Goal: Transaction & Acquisition: Purchase product/service

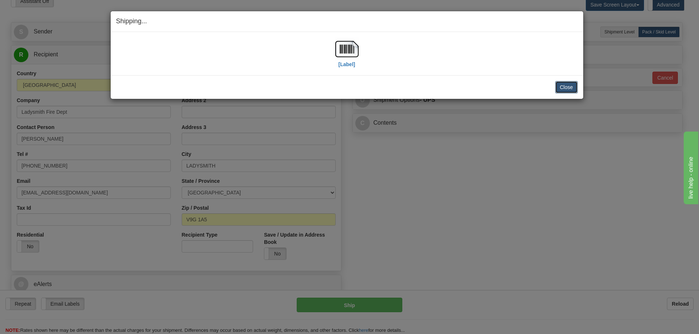
click at [561, 86] on button "Close" at bounding box center [566, 87] width 23 height 12
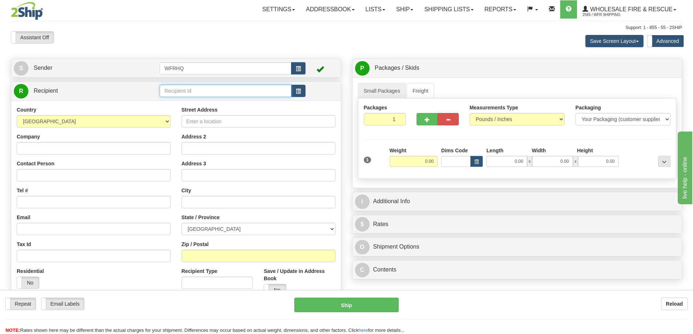
click at [194, 90] on input "text" at bounding box center [226, 91] width 132 height 12
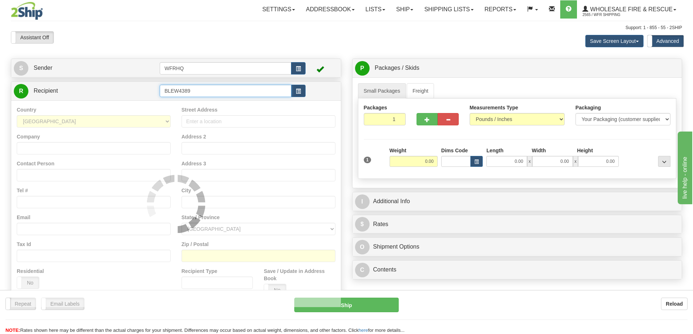
type input "BLEW4389"
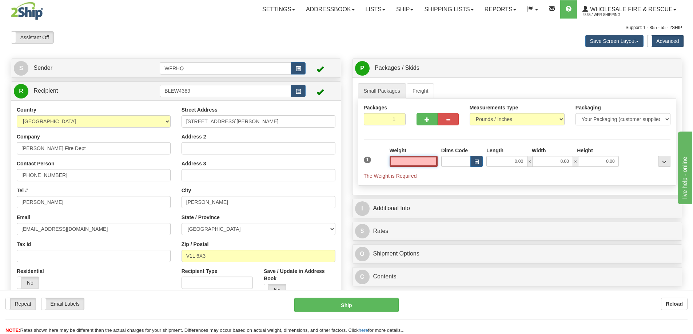
click at [422, 165] on input "text" at bounding box center [414, 161] width 48 height 11
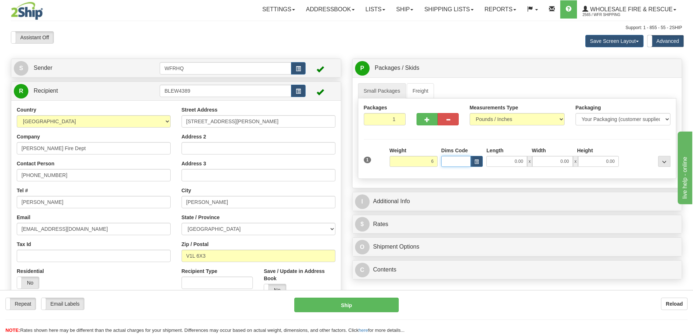
type input "6.00"
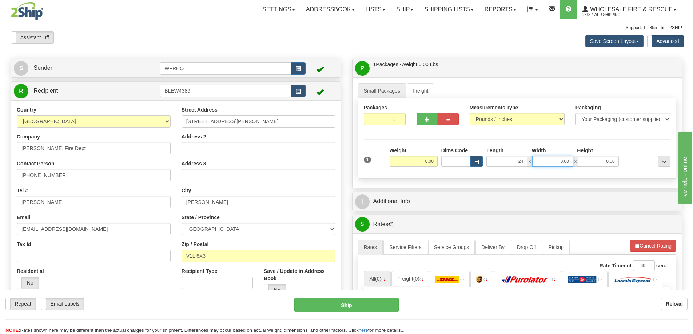
type input "24.00"
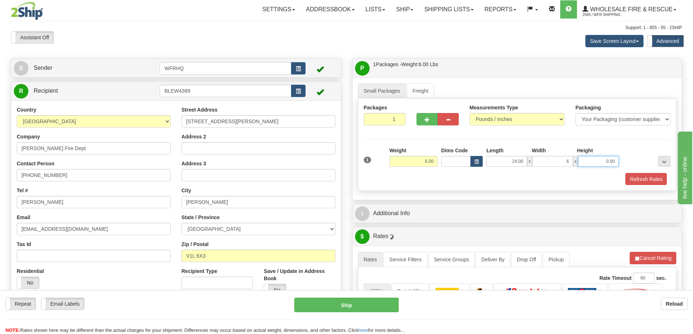
type input "6.00"
click at [521, 187] on div "Packages 1 1 Measurements Type" at bounding box center [517, 145] width 319 height 93
click at [652, 176] on button "Refresh Rates" at bounding box center [646, 179] width 42 height 12
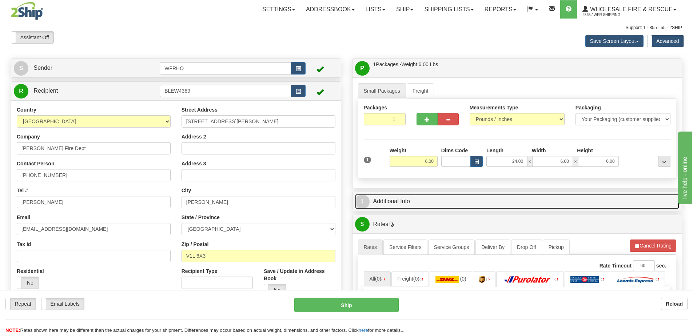
click at [427, 202] on link "I Additional Info" at bounding box center [517, 201] width 325 height 15
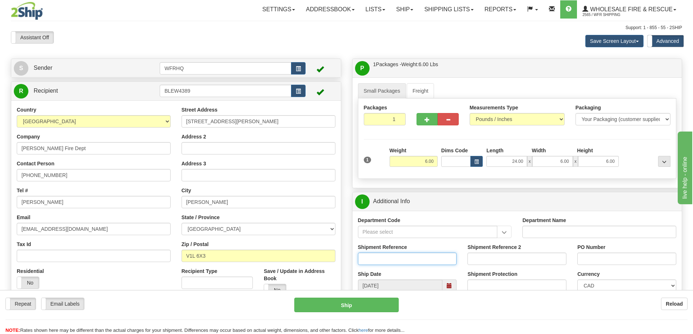
click at [386, 258] on input "Shipment Reference" at bounding box center [407, 259] width 99 height 12
type input "S41337-27429"
type input "Denis Lavoie"
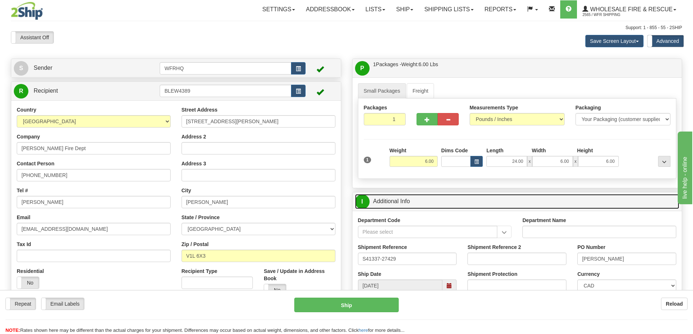
click at [495, 198] on link "I Additional Info" at bounding box center [517, 201] width 325 height 15
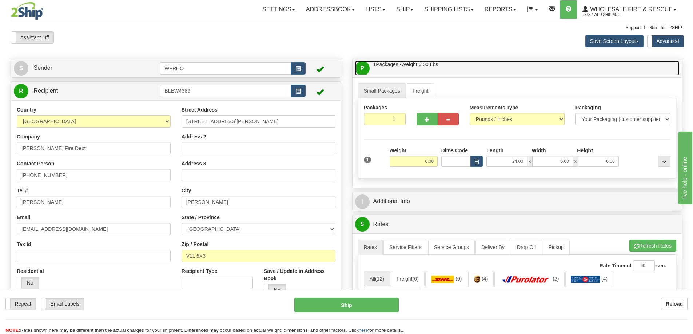
click at [486, 62] on link "P Packages / Skids 1 Packages - Weight: 6.00 Lbs 1 Skids - Weight: NaN Lbs" at bounding box center [517, 68] width 325 height 15
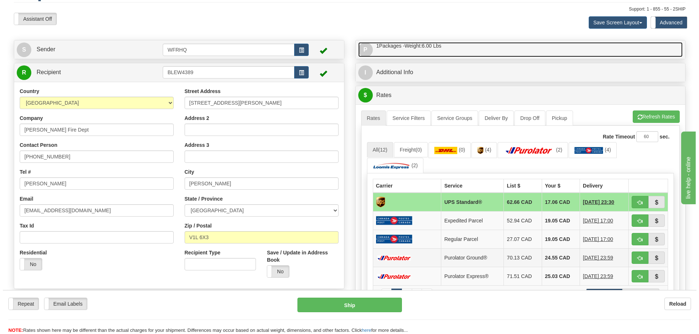
scroll to position [36, 0]
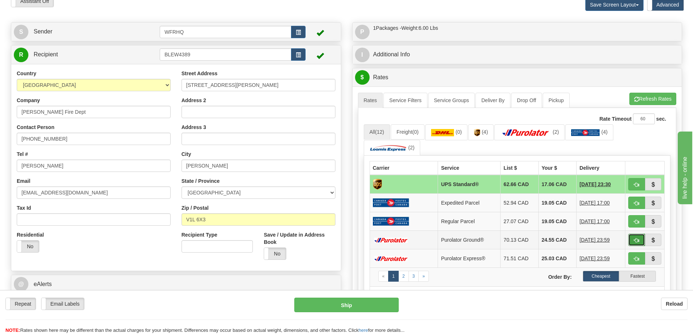
click at [637, 244] on button "button" at bounding box center [637, 240] width 17 height 12
type input "260"
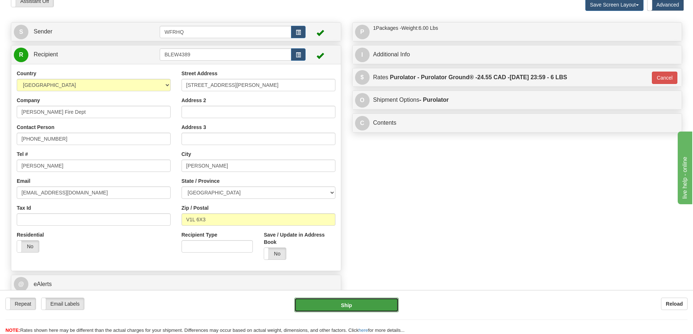
click at [382, 304] on button "Ship" at bounding box center [346, 305] width 104 height 15
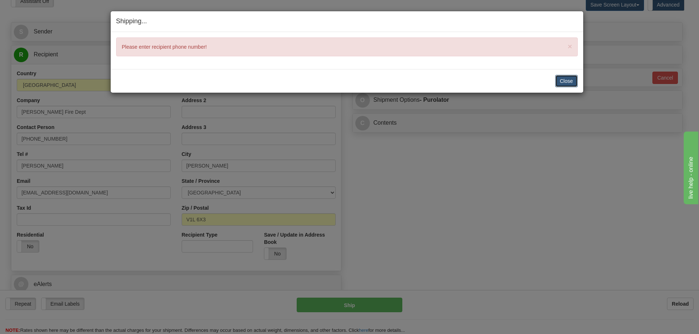
click at [563, 80] on button "Close" at bounding box center [566, 81] width 23 height 12
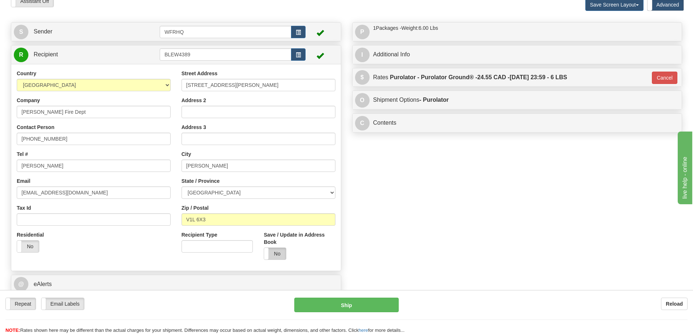
click at [277, 252] on label "No" at bounding box center [275, 254] width 22 height 12
click at [0, 167] on html "Training Course Close Toggle navigation Settings Shipping Preferences New Sende…" at bounding box center [346, 131] width 693 height 334
click at [72, 139] on input "250-354-1001" at bounding box center [94, 139] width 154 height 12
paste input "Denis Lavoie"
type input "Denis Lavoie"
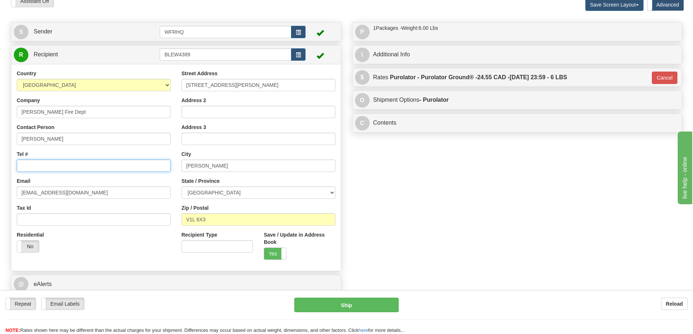
paste input "250-354-1001"
click at [144, 255] on div "Residential Yes No" at bounding box center [93, 244] width 165 height 27
drag, startPoint x: 62, startPoint y: 164, endPoint x: -130, endPoint y: 181, distance: 192.9
click at [0, 181] on html "Training Course Close Toggle navigation Settings Shipping Preferences New Sende…" at bounding box center [346, 131] width 693 height 334
type input "250-551-1001"
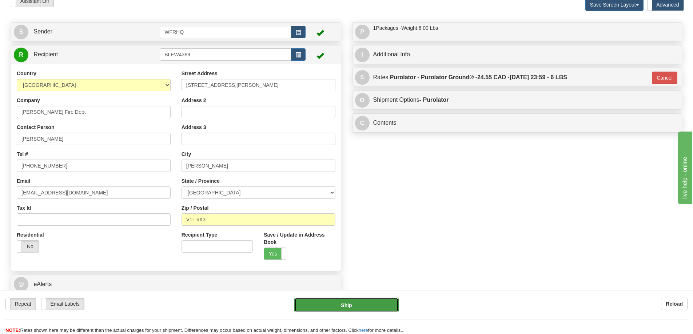
click at [361, 303] on button "Ship" at bounding box center [346, 305] width 104 height 15
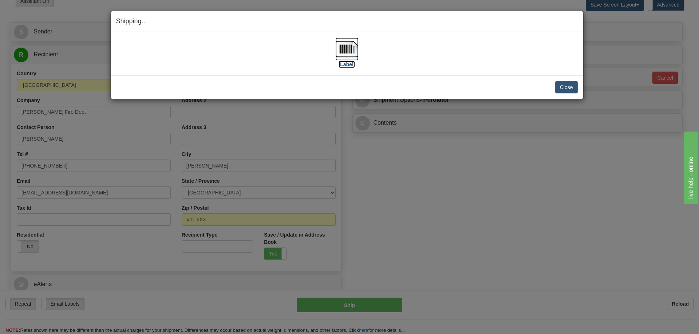
click at [352, 53] on img at bounding box center [346, 48] width 23 height 23
click at [559, 86] on button "Close" at bounding box center [566, 87] width 23 height 12
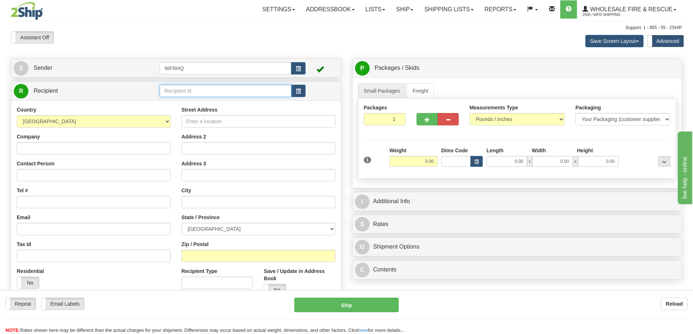
click at [187, 87] on input "text" at bounding box center [226, 91] width 132 height 12
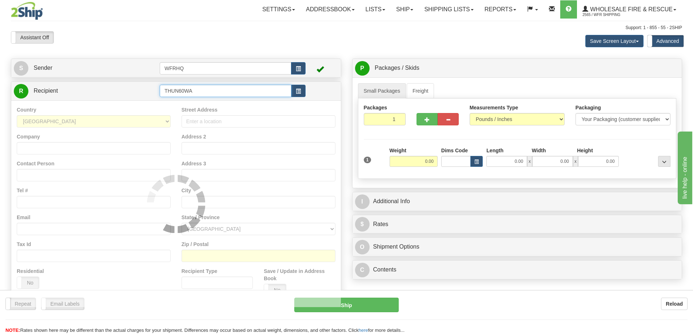
type input "THUN60WA"
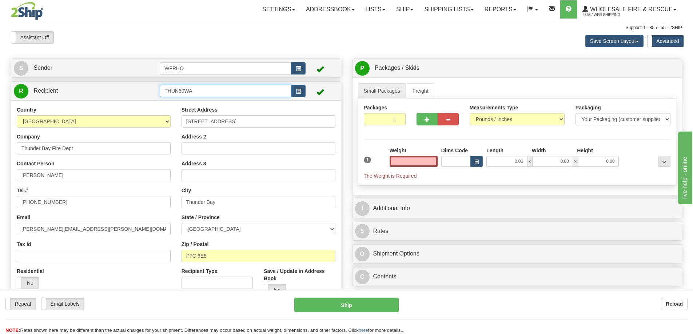
type input "0.00"
drag, startPoint x: 216, startPoint y: 92, endPoint x: 179, endPoint y: 100, distance: 37.5
click at [179, 100] on div "R Recipient THUN60WA" at bounding box center [176, 91] width 330 height 19
type input "THUN305H"
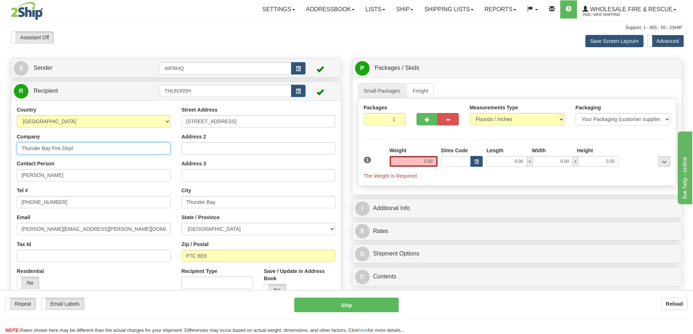
click at [85, 151] on div "Country AFGHANISTAN ALAND ISLANDS ALBANIA ALGERIA AMERICAN SAMOA ANDORRA ANGOLA…" at bounding box center [176, 203] width 330 height 207
drag, startPoint x: 107, startPoint y: 150, endPoint x: -63, endPoint y: 151, distance: 170.0
click at [0, 151] on html "Training Course Close Toggle navigation Settings Shipping Preferences New Sende…" at bounding box center [346, 167] width 693 height 334
type input "Thunderchild First Nation Fire Dept"
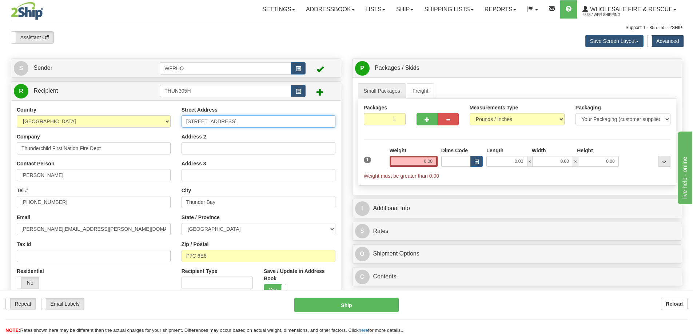
click at [260, 120] on input "60 Water Street South" at bounding box center [259, 121] width 154 height 12
drag, startPoint x: 260, startPoint y: 120, endPoint x: 140, endPoint y: 121, distance: 119.0
click at [140, 121] on div "Country AFGHANISTAN ALAND ISLANDS ALBANIA ALGERIA AMERICAN SAMOA ANDORRA ANGOLA…" at bounding box center [176, 204] width 330 height 196
type input "305 Hwy 26"
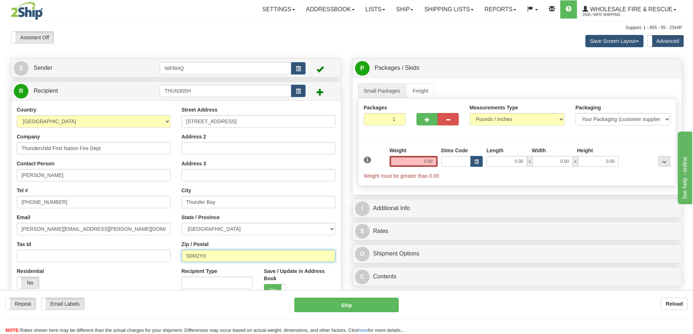
type input "S0M2Y0"
type input "TURTLEFORD"
select select "SK"
click at [404, 165] on input "0.00" at bounding box center [414, 161] width 48 height 11
type input "4.00"
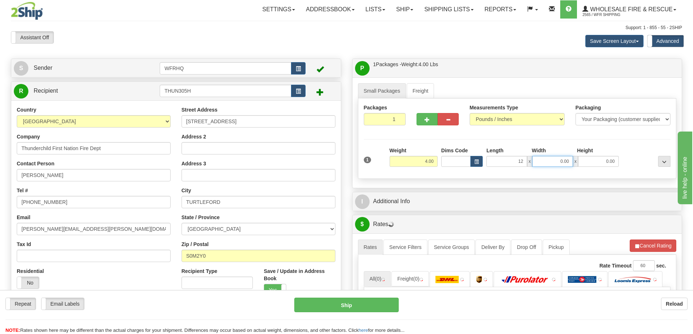
type input "12.00"
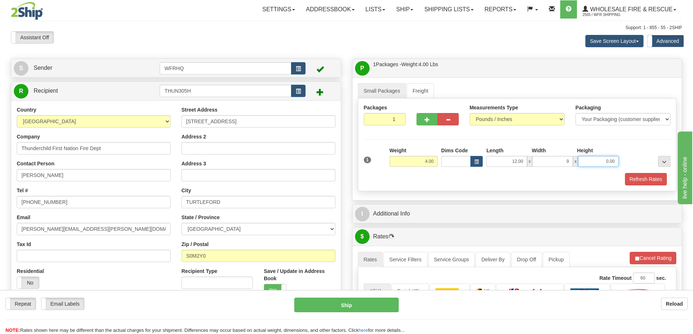
type input "9.00"
type input "6.00"
click at [494, 184] on div "Refresh Rates" at bounding box center [517, 179] width 311 height 12
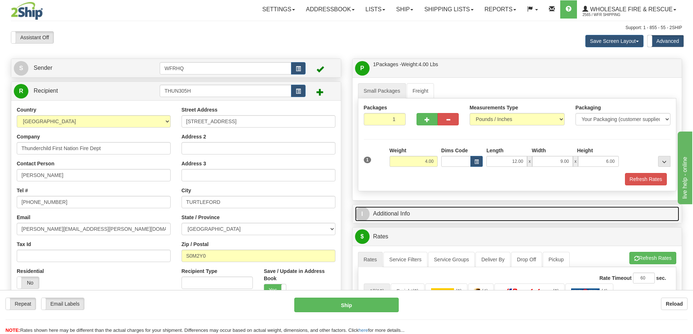
click at [449, 214] on link "I Additional Info" at bounding box center [517, 214] width 325 height 15
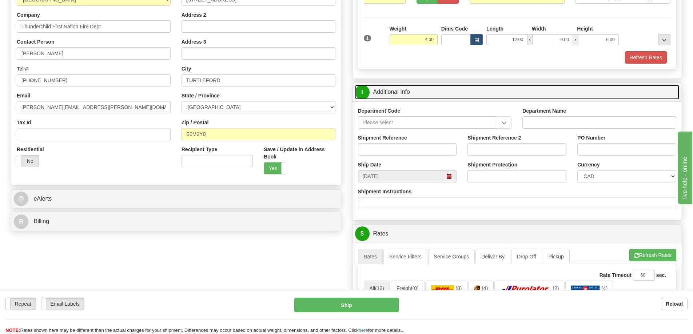
scroll to position [109, 0]
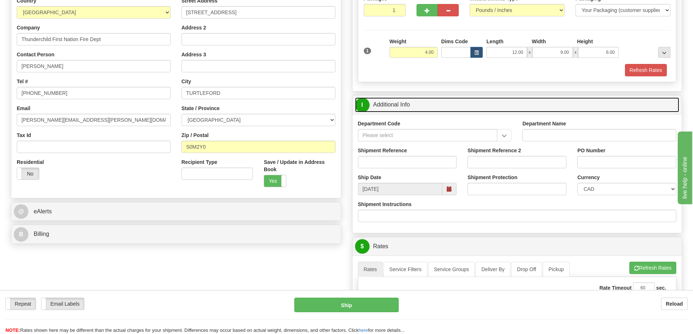
click at [447, 111] on link "I Additional Info" at bounding box center [517, 105] width 325 height 15
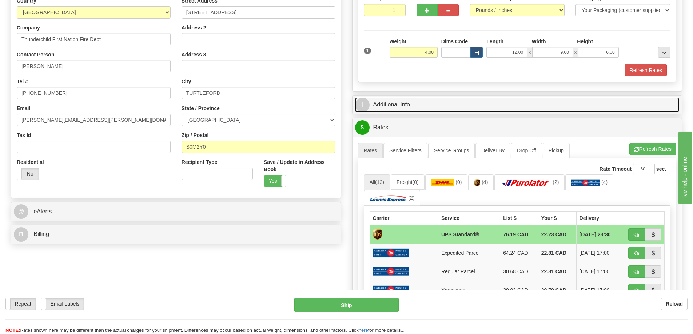
scroll to position [0, 0]
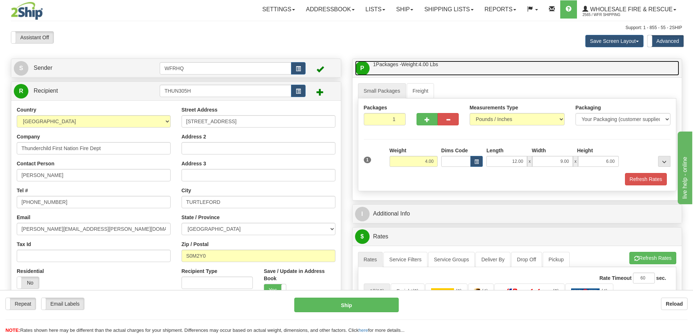
click at [487, 69] on link "P Packages / Skids 1 Packages - Weight: 4.00 Lbs 1 Skids - Weight: NaN Lbs" at bounding box center [517, 68] width 325 height 15
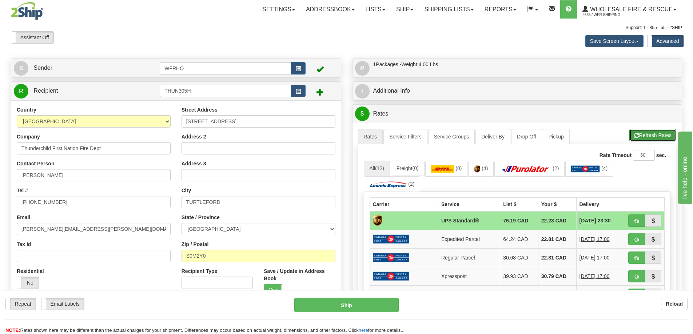
click at [649, 134] on button "Refresh Rates" at bounding box center [653, 135] width 47 height 12
click at [213, 94] on input "THUN305H" at bounding box center [226, 91] width 132 height 12
drag, startPoint x: 215, startPoint y: 92, endPoint x: 75, endPoint y: 93, distance: 140.9
click at [75, 93] on tr "R Recipient THUN305H" at bounding box center [176, 91] width 325 height 15
click at [682, 308] on button "Reload" at bounding box center [674, 304] width 27 height 12
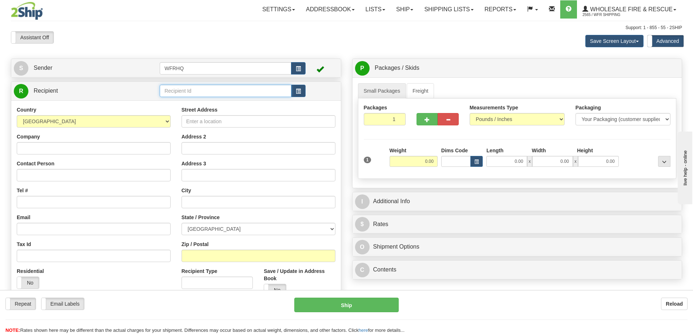
click at [214, 94] on input "text" at bounding box center [226, 91] width 132 height 12
type input "B"
type input "O"
type input "PICT1204"
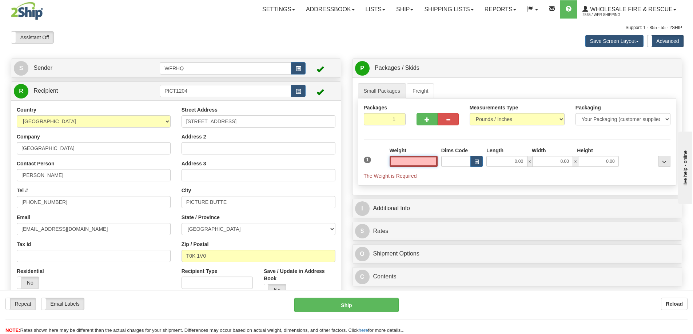
click at [420, 164] on input "text" at bounding box center [414, 161] width 48 height 11
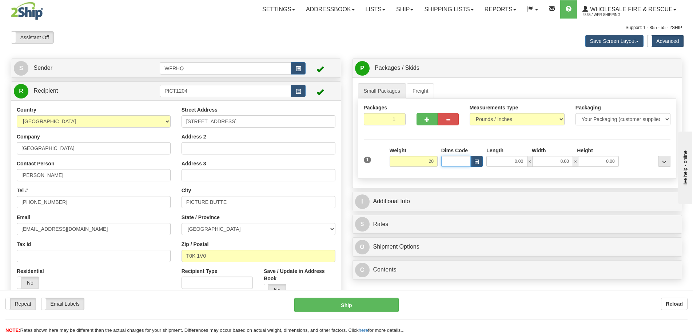
type input "20.00"
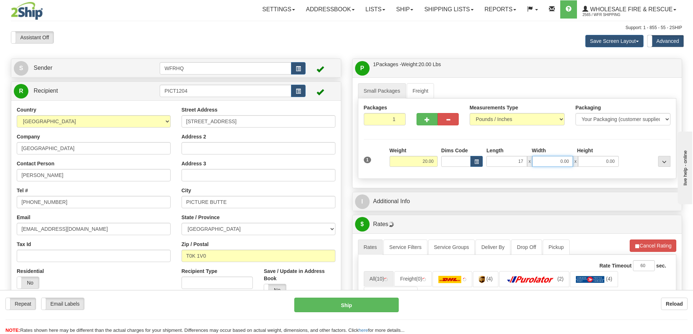
type input "17.00"
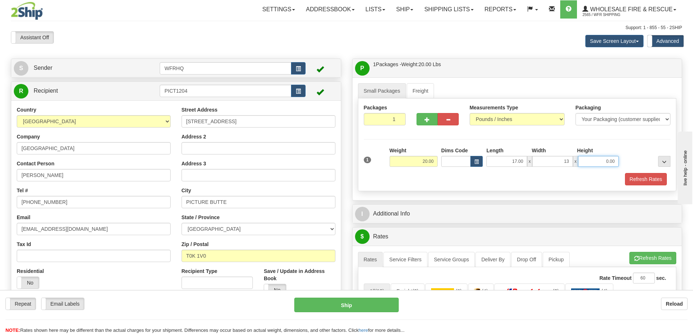
type input "13.00"
type input "11.00"
click at [429, 123] on button "button" at bounding box center [427, 119] width 21 height 12
radio input "true"
type input "2"
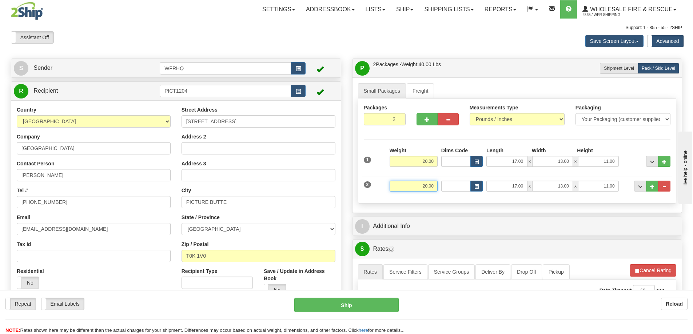
drag, startPoint x: 415, startPoint y: 185, endPoint x: 487, endPoint y: 185, distance: 72.4
click at [487, 185] on div "2 Weight 20.00 Dims Code Length Width Height" at bounding box center [517, 185] width 311 height 24
type input "19.00"
click at [523, 198] on div "Packaging Your Packaging (customer supplied) Envelope (carrier supplied) Pack (…" at bounding box center [530, 198] width 285 height 0
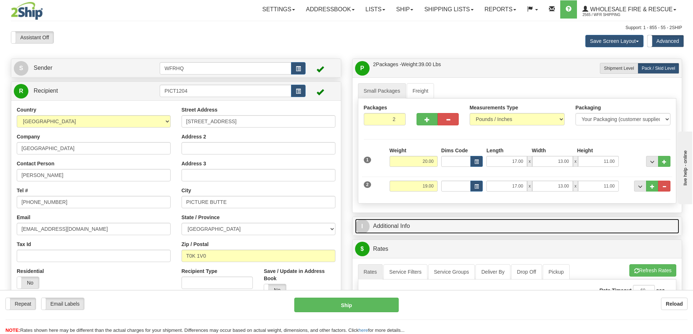
click at [459, 225] on link "I Additional Info" at bounding box center [517, 226] width 325 height 15
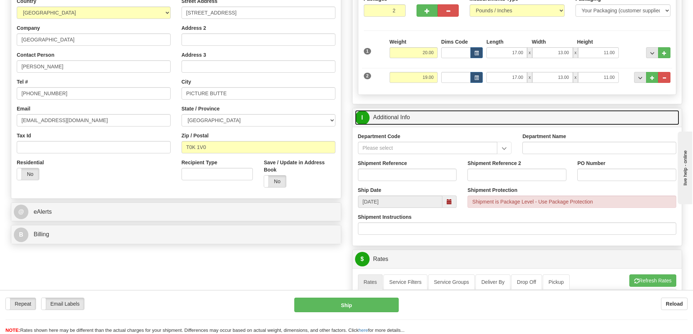
scroll to position [109, 0]
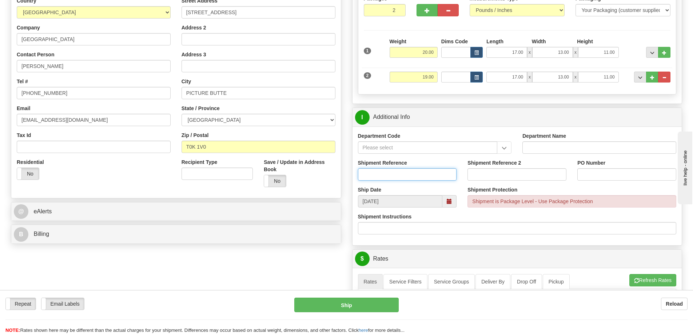
click at [378, 177] on input "Shipment Reference" at bounding box center [407, 175] width 99 height 12
type input "S46861-31015"
type input "FIRE"
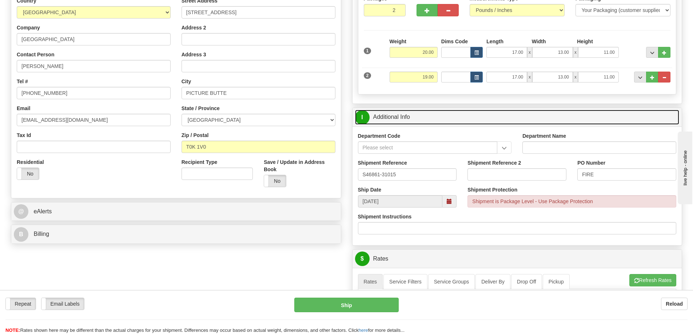
click at [448, 121] on link "I Additional Info" at bounding box center [517, 117] width 325 height 15
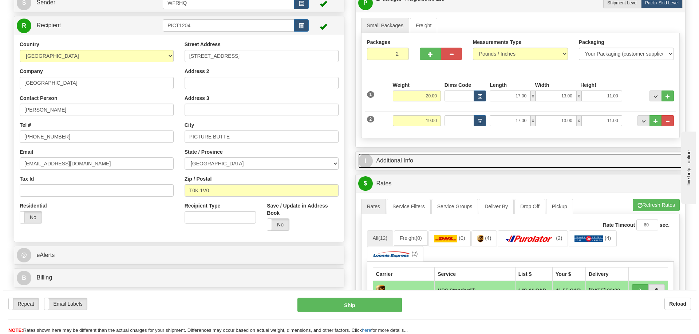
scroll to position [0, 0]
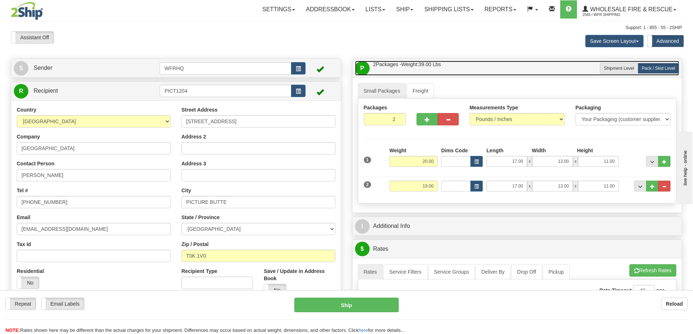
click at [467, 64] on link "P Packages / Skids 2 Packages - Weight: 39.00 Lbs 1 Skids - Weight: 0.00 Lbs" at bounding box center [517, 68] width 325 height 15
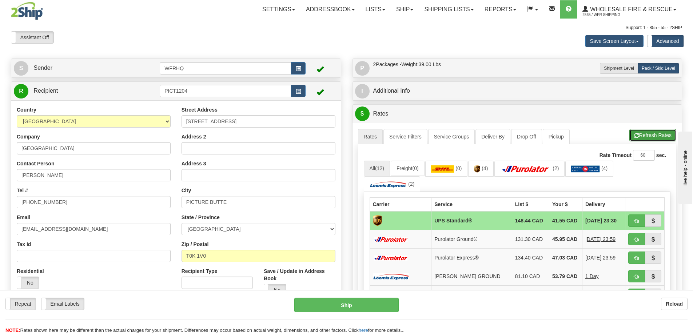
click at [669, 135] on button "Refresh Rates" at bounding box center [653, 135] width 47 height 12
click at [640, 220] on button "button" at bounding box center [637, 221] width 17 height 12
type input "11"
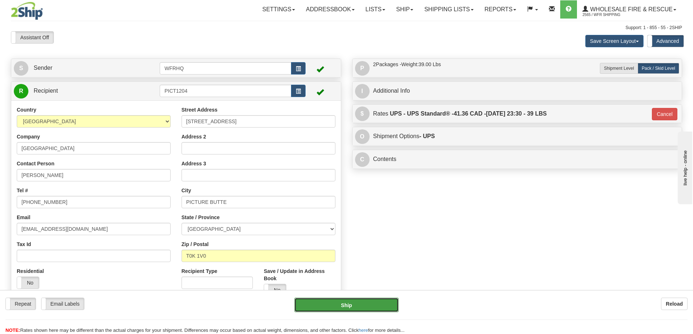
click at [359, 308] on button "Ship" at bounding box center [346, 305] width 104 height 15
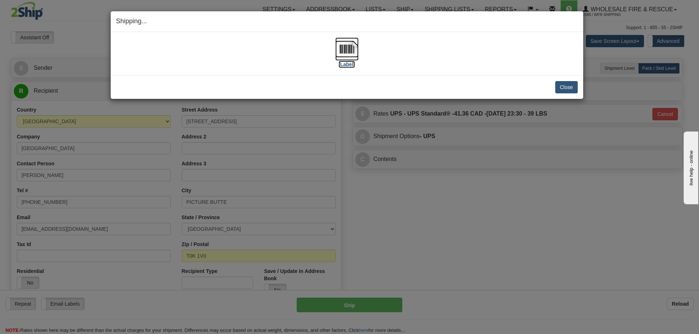
click at [337, 47] on img at bounding box center [346, 48] width 23 height 23
click at [573, 87] on button "Close" at bounding box center [566, 87] width 23 height 12
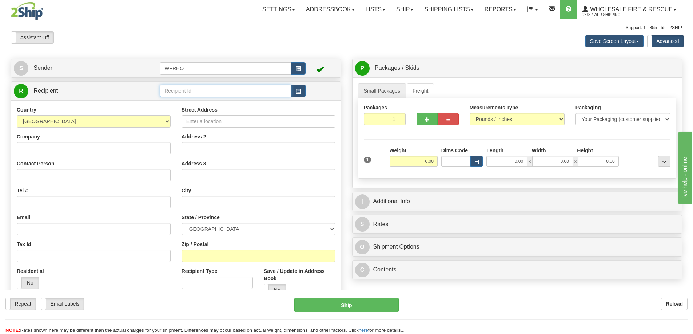
click at [198, 93] on input "text" at bounding box center [226, 91] width 132 height 12
type input "HAMP648M"
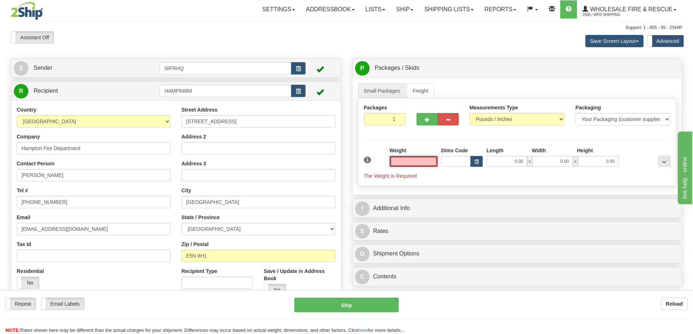
click at [418, 160] on input "text" at bounding box center [414, 161] width 48 height 11
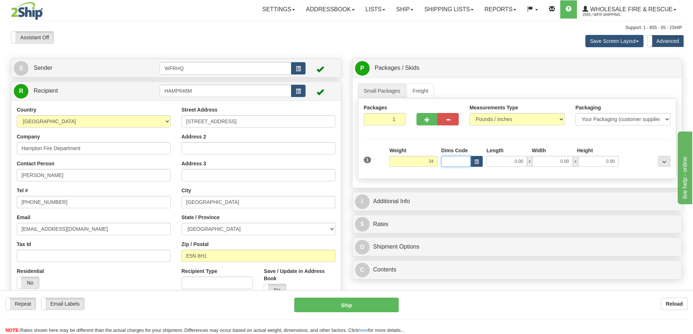
type input "34.00"
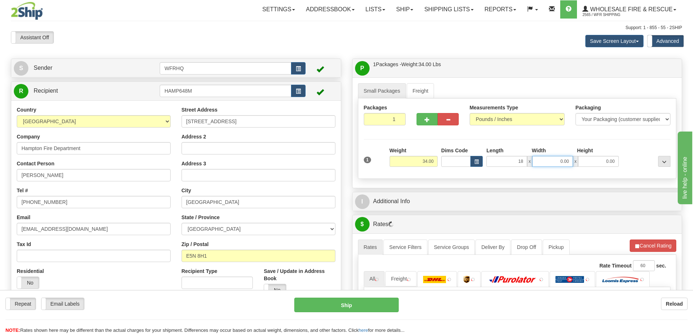
type input "18.00"
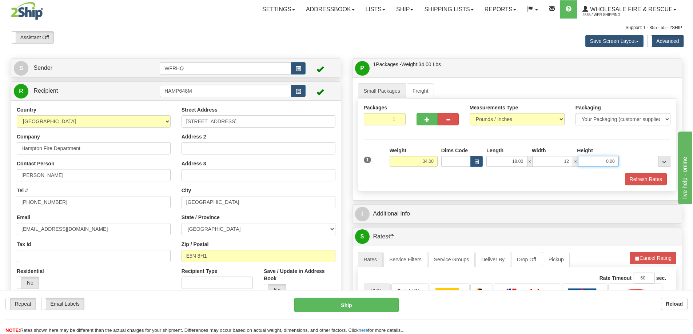
type input "12.00"
type input "10.00"
drag, startPoint x: 641, startPoint y: 175, endPoint x: 558, endPoint y: 196, distance: 85.1
click at [641, 175] on button "Refresh Rates" at bounding box center [646, 179] width 42 height 12
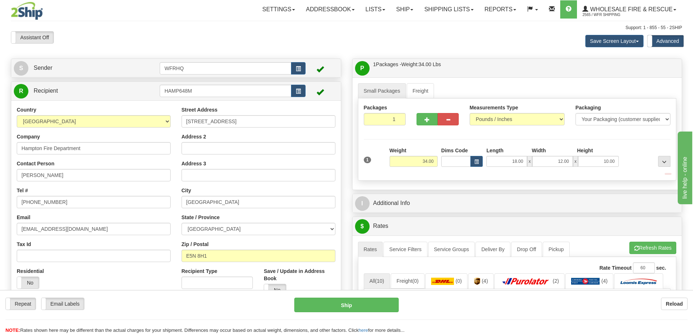
click at [468, 217] on div "$ Rates Cancel" at bounding box center [518, 226] width 330 height 19
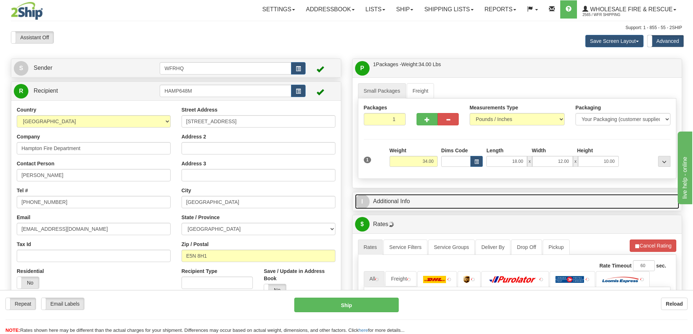
click at [462, 205] on link "I Additional Info" at bounding box center [517, 201] width 325 height 15
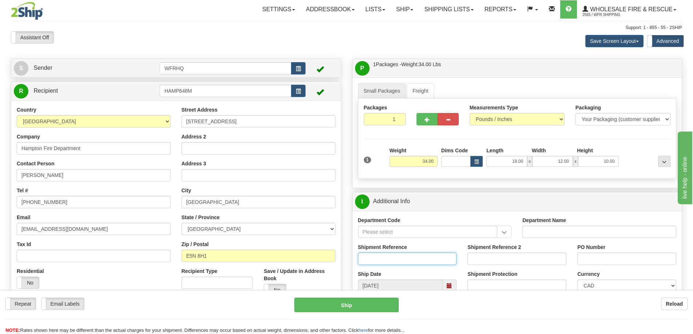
click at [384, 258] on input "Shipment Reference" at bounding box center [407, 259] width 99 height 12
type input "S46212-30585"
type input "800-400"
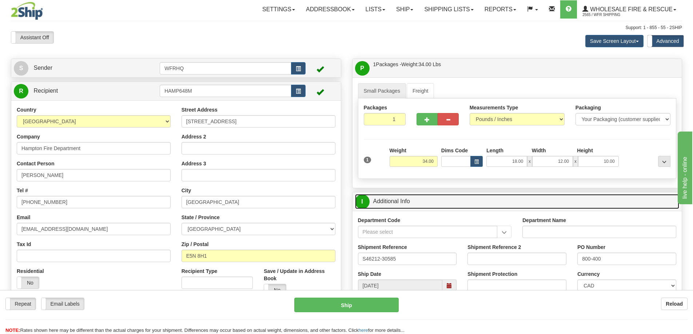
click at [505, 208] on link "I Additional Info" at bounding box center [517, 201] width 325 height 15
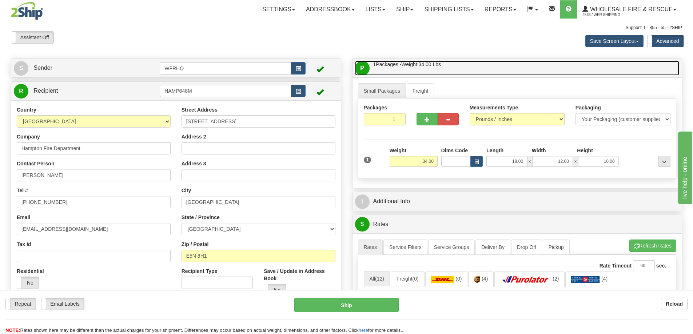
click at [496, 71] on link "P Packages / Skids 1 Packages - Weight: 34.00 Lbs 1 Skids - Weight: NaN Lbs" at bounding box center [517, 68] width 325 height 15
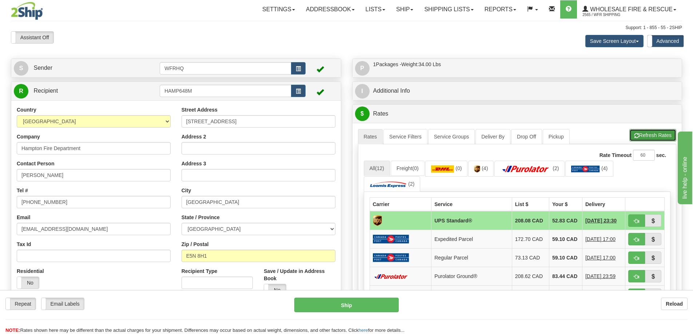
click at [644, 134] on button "Refresh Rates" at bounding box center [653, 135] width 47 height 12
click at [636, 224] on span "button" at bounding box center [636, 221] width 5 height 5
type input "11"
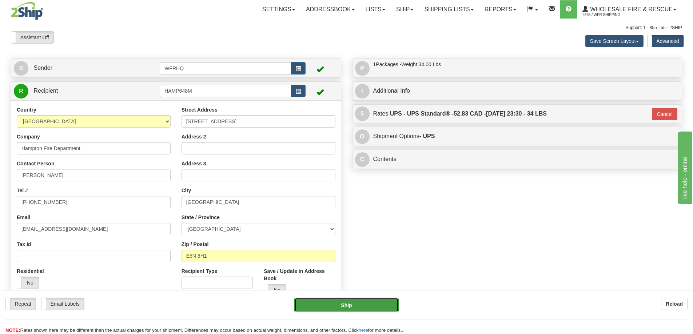
click at [363, 300] on button "Ship" at bounding box center [346, 305] width 104 height 15
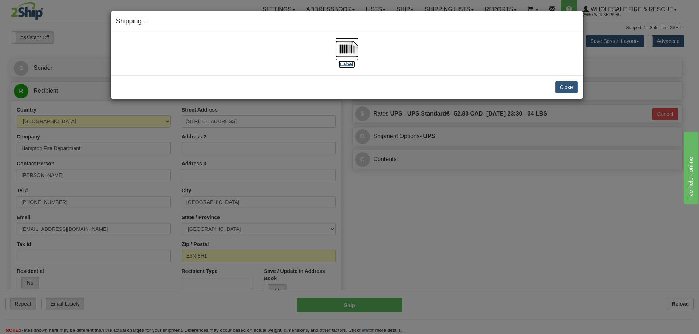
click at [344, 42] on img at bounding box center [346, 48] width 23 height 23
click at [577, 92] on button "Close" at bounding box center [566, 87] width 23 height 12
click at [557, 84] on button "Close" at bounding box center [566, 87] width 23 height 12
click at [573, 87] on button "Close" at bounding box center [566, 87] width 23 height 12
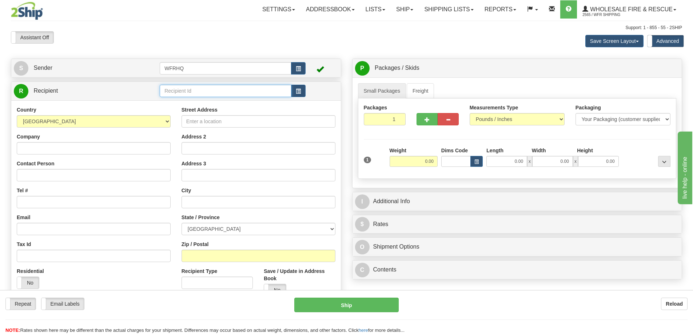
click at [214, 90] on input "text" at bounding box center [226, 91] width 132 height 12
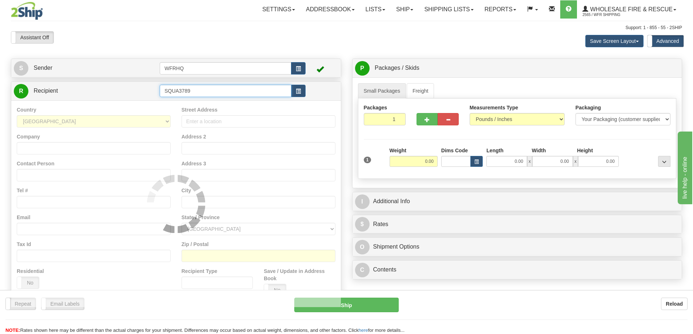
type input "SQUA3789"
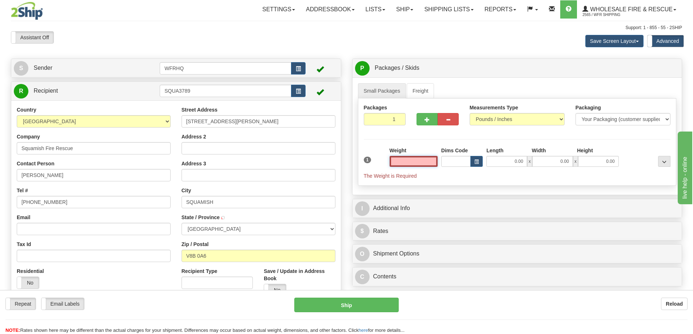
click at [416, 163] on input "text" at bounding box center [414, 161] width 48 height 11
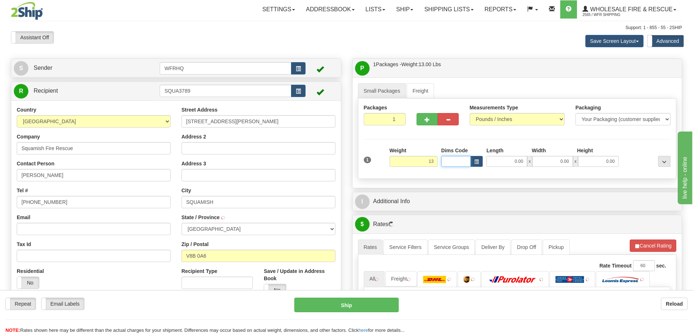
type input "13.00"
type input "24.00"
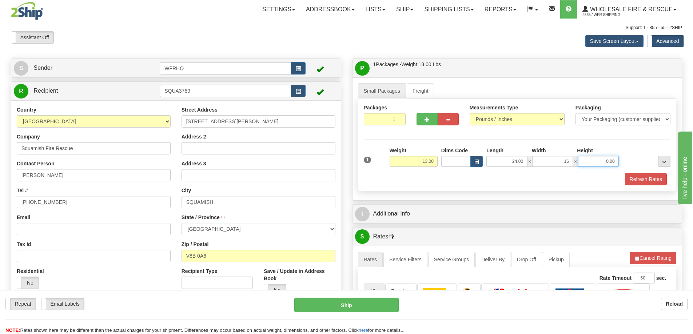
type input "16.00"
type input "12.00"
click at [634, 174] on button "Refresh Rates" at bounding box center [646, 179] width 42 height 12
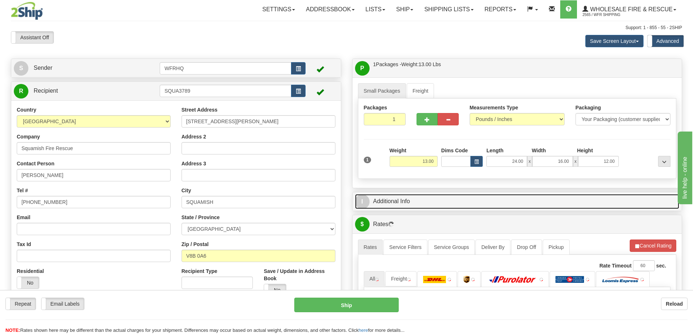
click at [448, 200] on link "I Additional Info" at bounding box center [517, 201] width 325 height 15
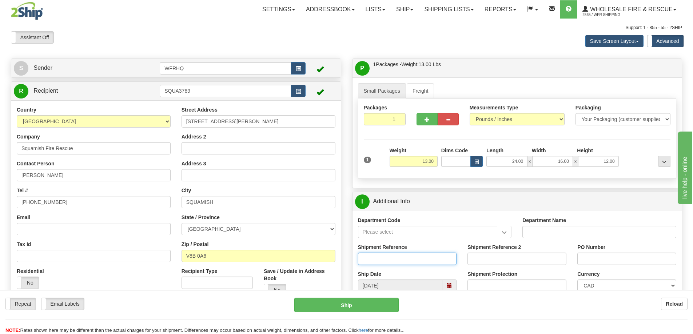
click at [391, 258] on input "Shipment Reference" at bounding box center [407, 259] width 99 height 12
type input "S46891-31296"
type input "To be added when Available"
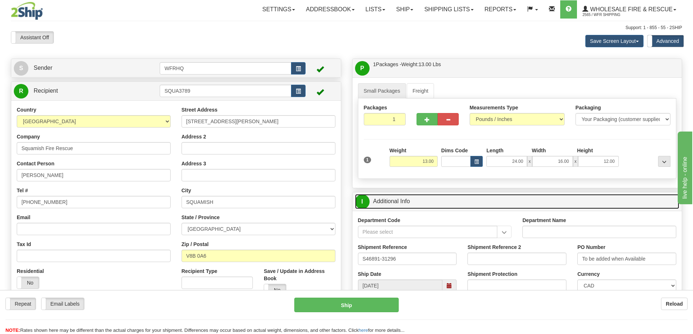
click at [568, 200] on link "I Additional Info" at bounding box center [517, 201] width 325 height 15
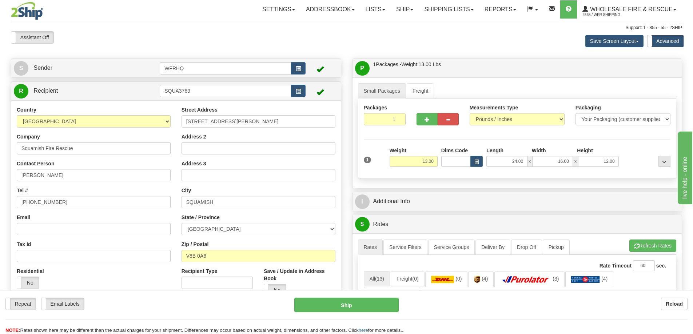
click at [520, 76] on div "P Packages / Skids 1 Packages - Weight: 13.00 Lbs 1 Skids - Weight: NaN Lbs Shi…" at bounding box center [518, 68] width 330 height 19
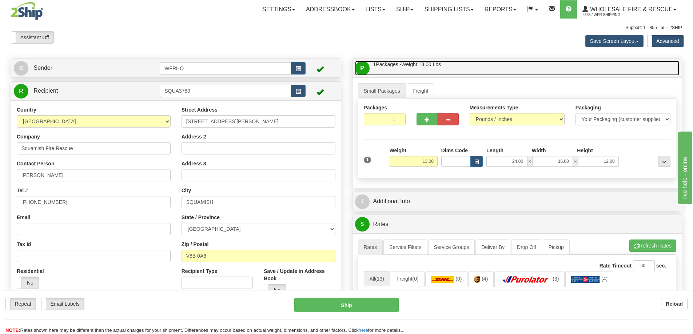
click at [519, 71] on link "P Packages / Skids 1 Packages - Weight: 13.00 Lbs 1 Skids - Weight: NaN Lbs" at bounding box center [517, 68] width 325 height 15
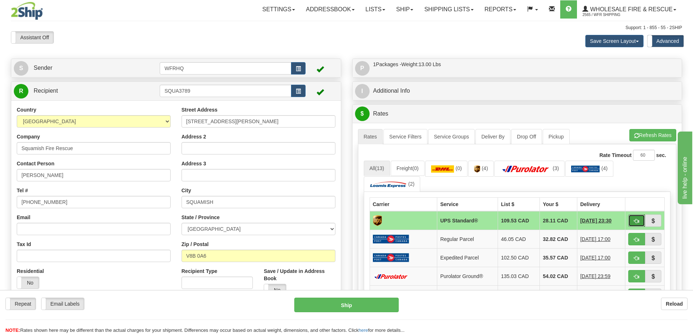
click at [638, 223] on span "button" at bounding box center [636, 221] width 5 height 5
type input "11"
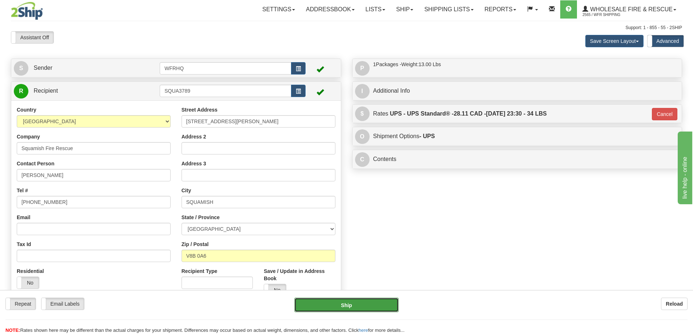
click at [330, 301] on button "Ship" at bounding box center [346, 305] width 104 height 15
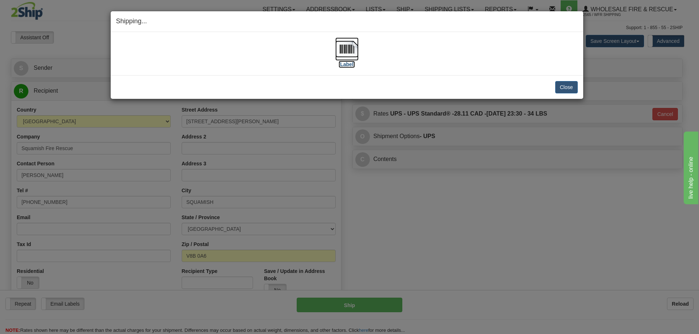
click at [350, 41] on img at bounding box center [346, 48] width 23 height 23
click at [574, 88] on button "Close" at bounding box center [566, 87] width 23 height 12
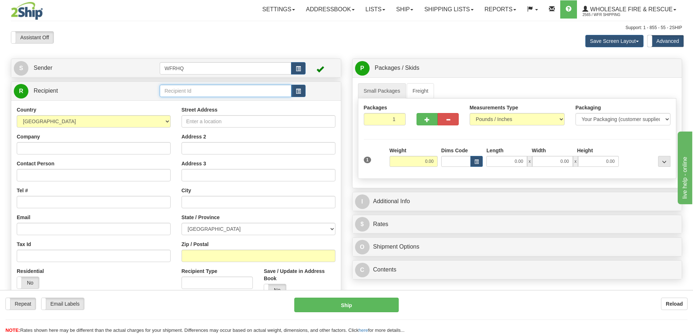
click at [181, 87] on input "text" at bounding box center [226, 91] width 132 height 12
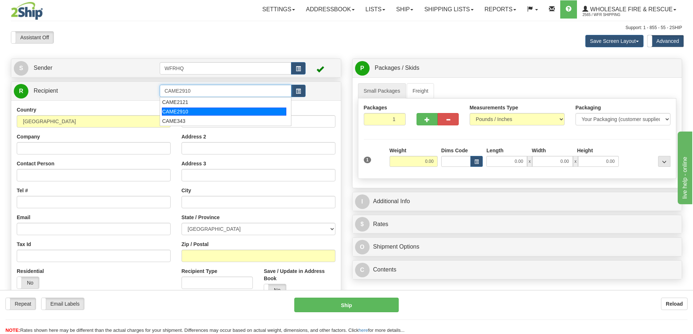
type input "CAME2910"
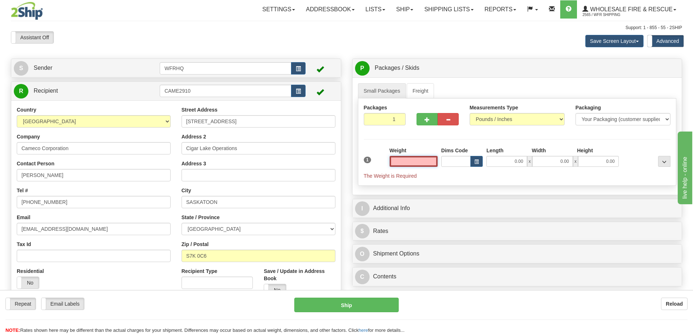
click at [428, 162] on input "text" at bounding box center [414, 161] width 48 height 11
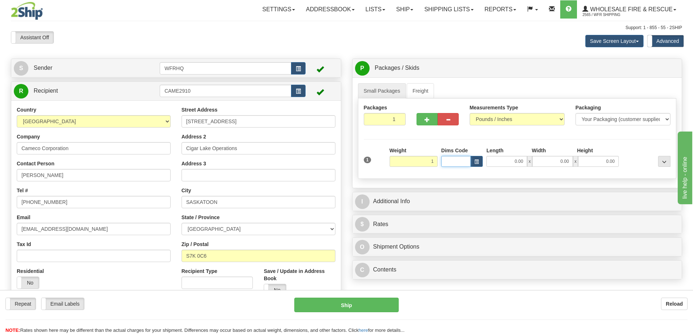
type input "1.00"
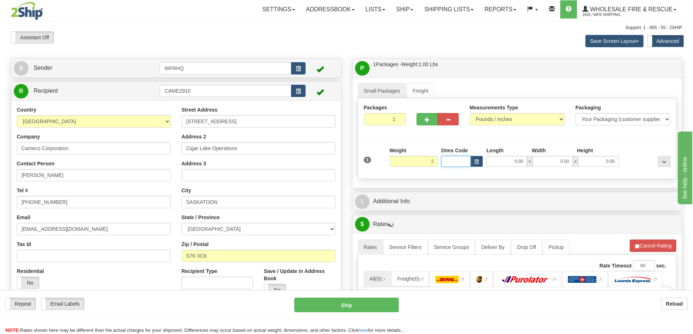
type input "2.00"
type input "8.00"
type input "6"
type input "4"
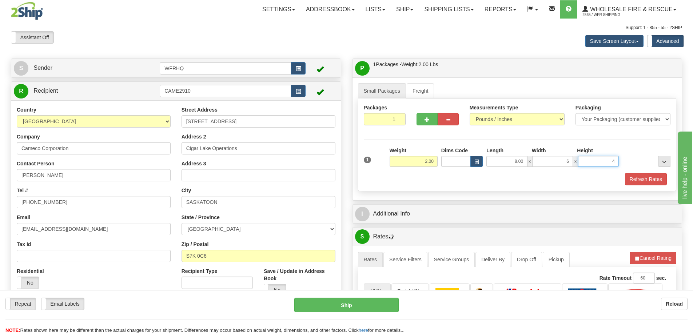
type input "6.00"
type input "4.00"
drag, startPoint x: 646, startPoint y: 178, endPoint x: 611, endPoint y: 186, distance: 35.7
click at [646, 178] on button "Refresh Rates" at bounding box center [646, 179] width 42 height 12
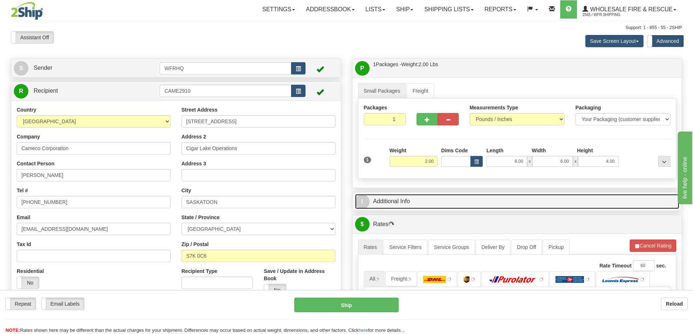
click at [450, 205] on link "I Additional Info" at bounding box center [517, 201] width 325 height 15
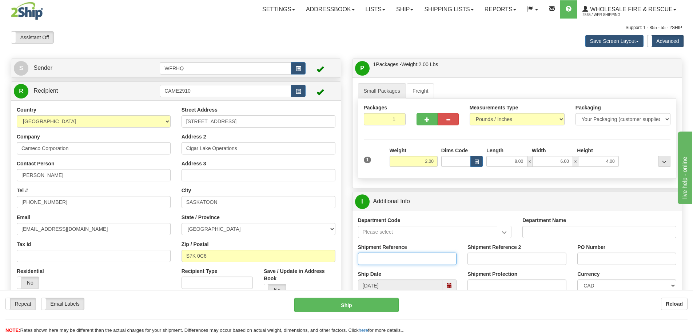
click at [379, 259] on input "Shipment Reference" at bounding box center [407, 259] width 99 height 12
type input "S46911-31057"
type input "4500908946"
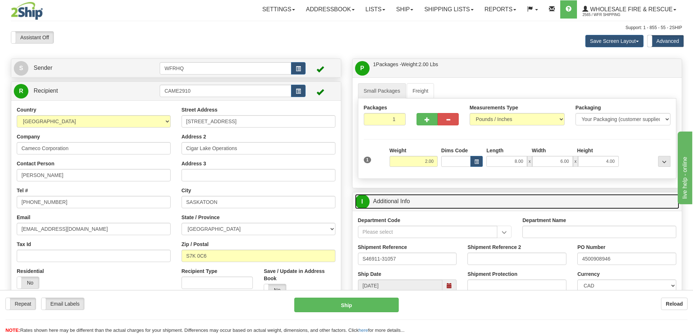
click at [444, 198] on link "I Additional Info" at bounding box center [517, 201] width 325 height 15
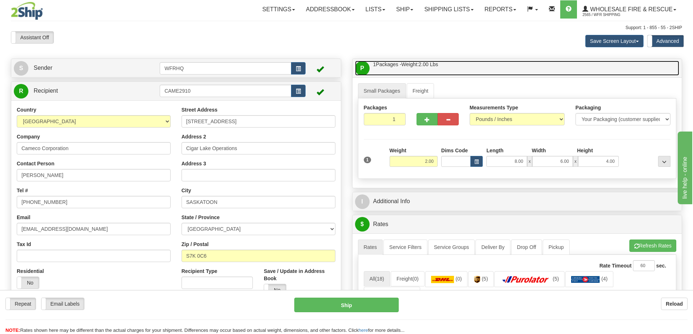
click at [462, 72] on link "P Packages / Skids 1 Packages - Weight: 2.00 Lbs 1 Skids - Weight: NaN Lbs" at bounding box center [517, 68] width 325 height 15
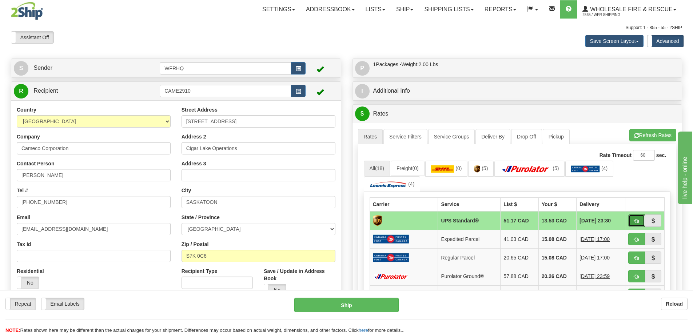
click at [635, 222] on span "button" at bounding box center [636, 221] width 5 height 5
type input "11"
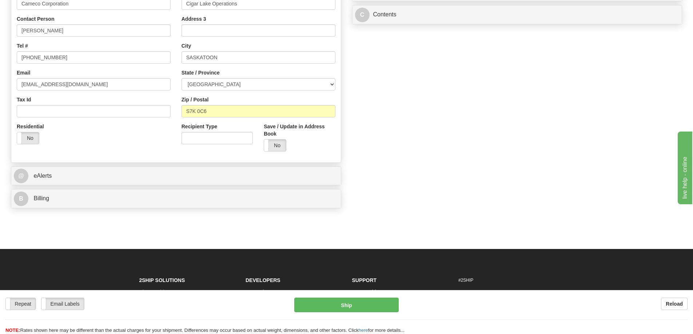
scroll to position [146, 0]
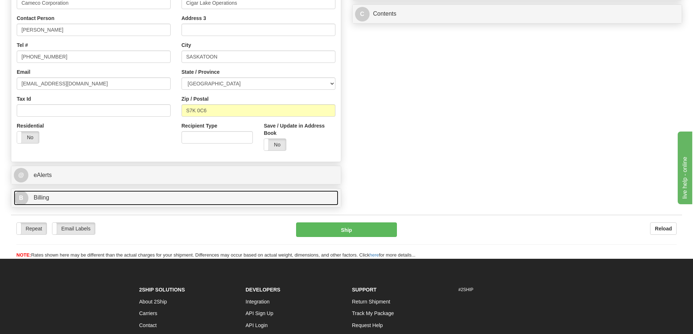
click at [80, 203] on link "B Billing" at bounding box center [176, 198] width 325 height 15
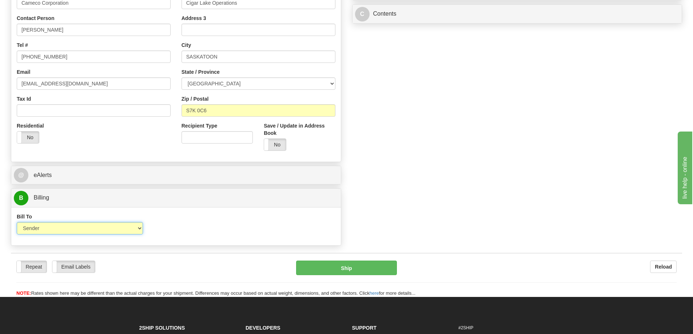
click at [56, 229] on select "Sender Recipient Third Party Collect" at bounding box center [80, 228] width 126 height 12
select select "2"
click at [17, 222] on select "Sender Recipient Third Party Collect" at bounding box center [80, 228] width 126 height 12
type input "11"
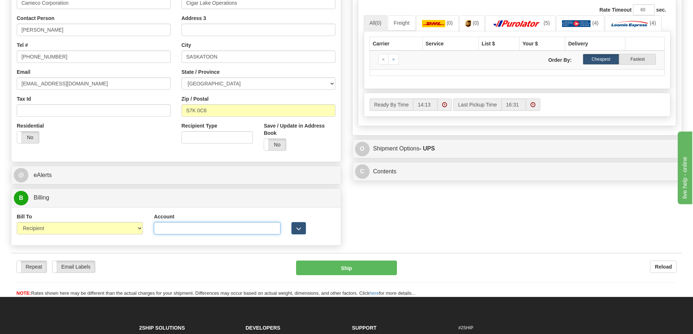
click at [168, 229] on input "Account" at bounding box center [217, 228] width 126 height 12
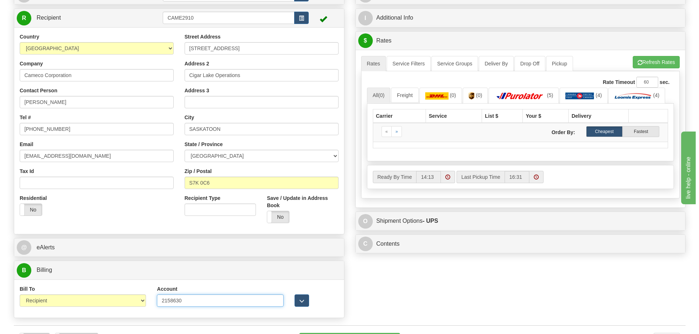
scroll to position [73, 0]
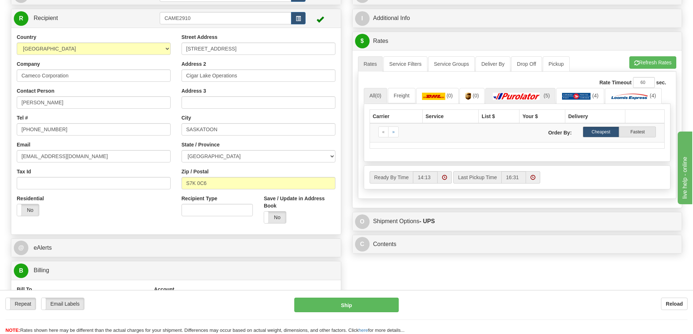
type input "2158630"
click at [525, 93] on img at bounding box center [516, 96] width 51 height 7
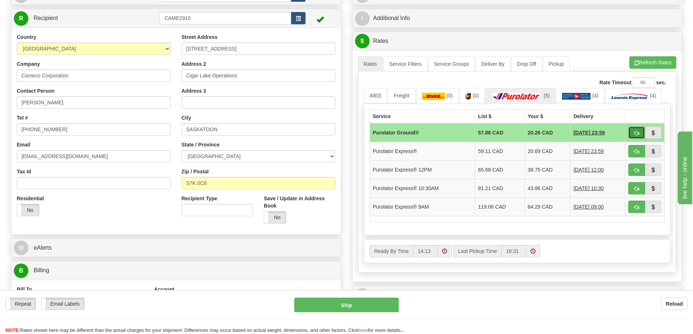
click at [633, 130] on button "button" at bounding box center [637, 133] width 17 height 12
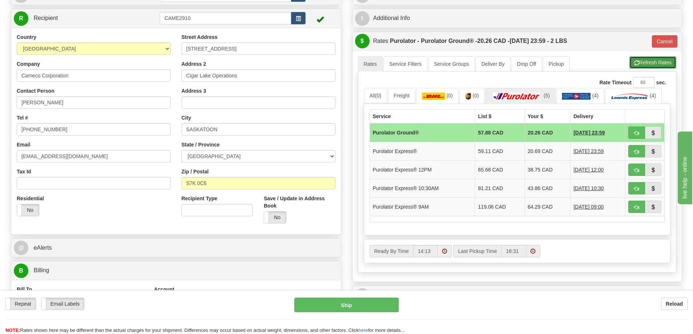
click at [651, 64] on button "Refresh Rates" at bounding box center [653, 62] width 47 height 12
type input "260"
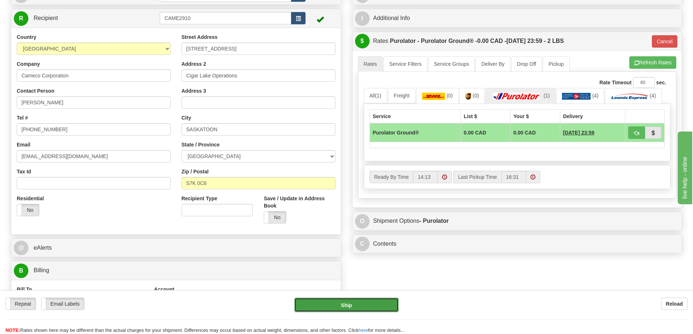
click at [357, 306] on button "Ship" at bounding box center [346, 305] width 104 height 15
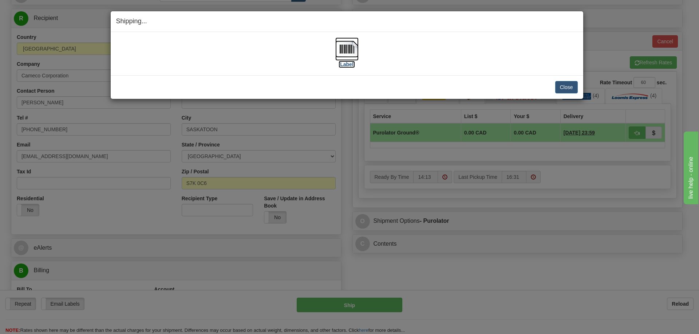
click at [344, 45] on img at bounding box center [346, 48] width 23 height 23
